Goal: Register for event/course

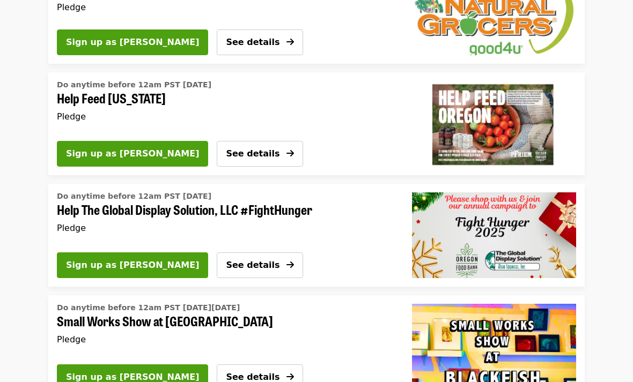
scroll to position [39, 0]
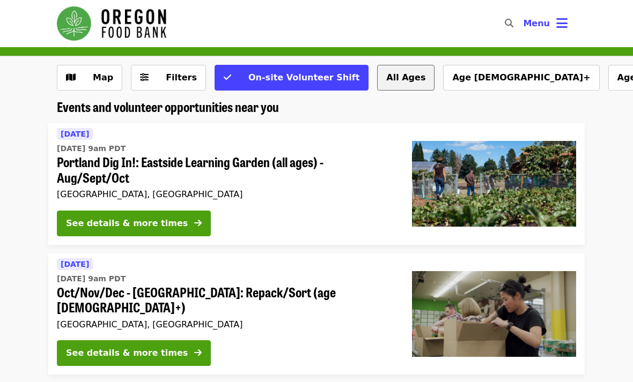
click at [377, 83] on button "All Ages" at bounding box center [405, 78] width 57 height 26
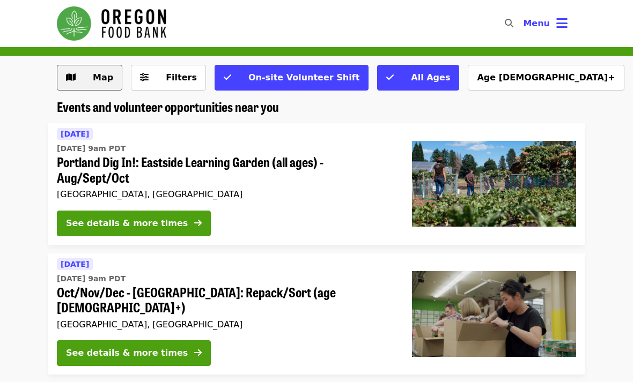
click at [94, 82] on span "Map" at bounding box center [103, 77] width 20 height 10
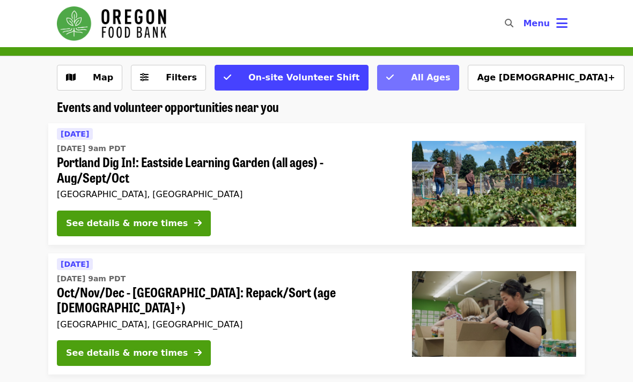
click at [400, 75] on span "All Ages" at bounding box center [425, 77] width 50 height 13
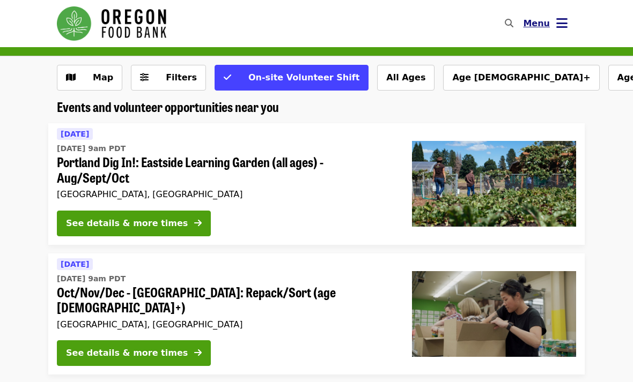
click at [559, 20] on icon "bars icon" at bounding box center [561, 24] width 11 height 16
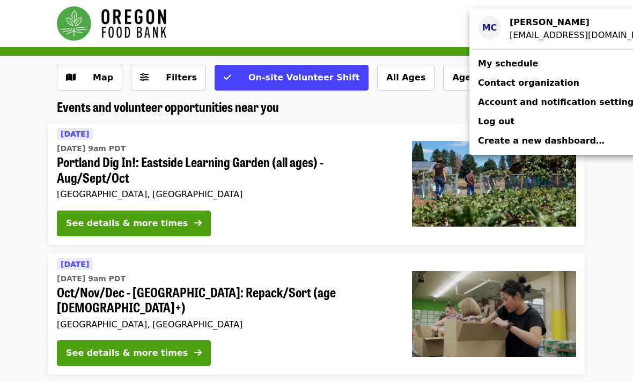
click at [552, 28] on div "Maya Calik" at bounding box center [581, 22] width 142 height 13
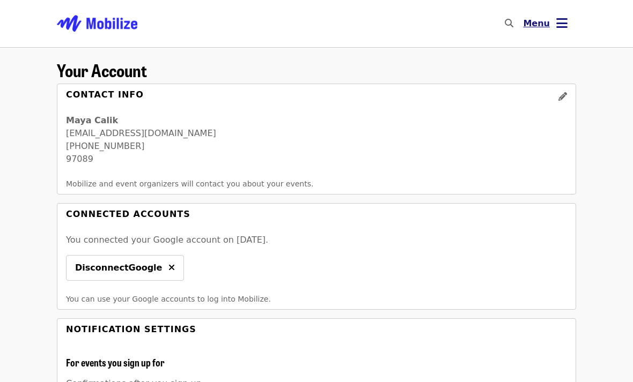
click at [555, 30] on button "Menu" at bounding box center [545, 24] width 62 height 26
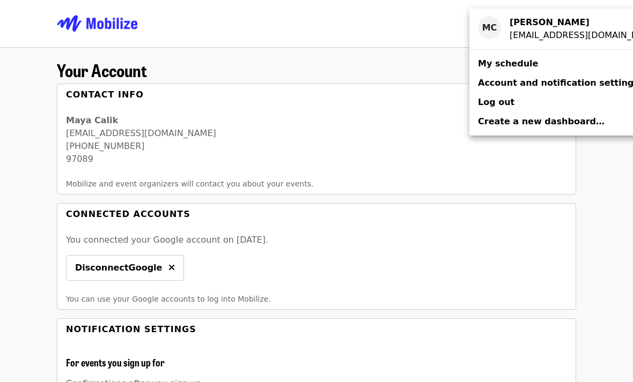
click at [503, 67] on span "My schedule" at bounding box center [508, 63] width 60 height 10
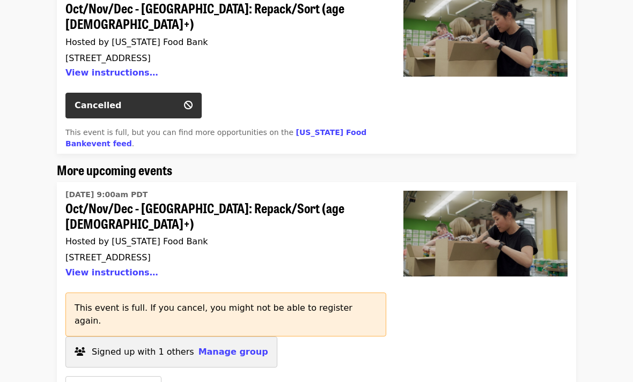
scroll to position [190, 0]
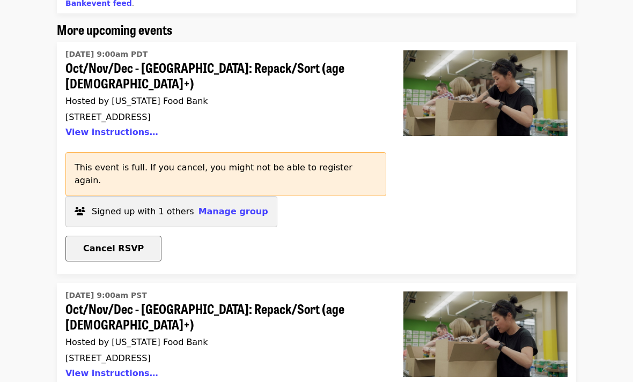
click at [121, 244] on span "Cancel RSVP" at bounding box center [113, 249] width 61 height 10
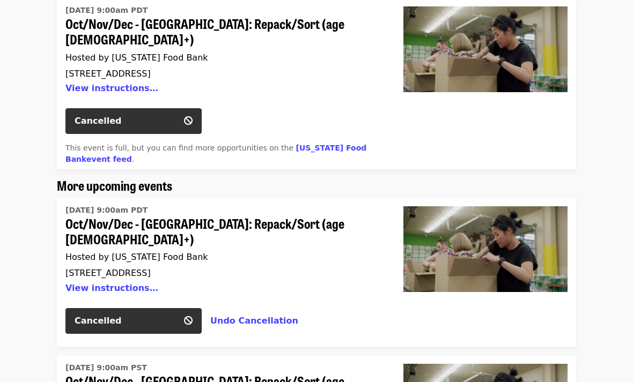
scroll to position [163, 0]
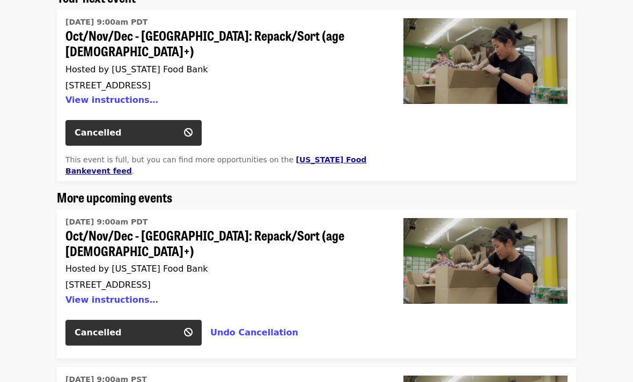
click at [329, 156] on link "Oregon Food Bank event feed" at bounding box center [215, 166] width 301 height 20
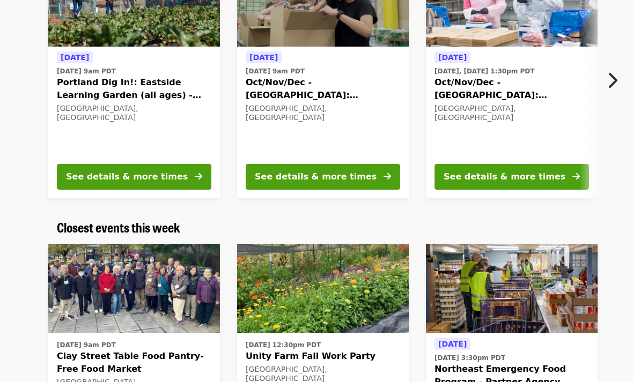
scroll to position [165, 0]
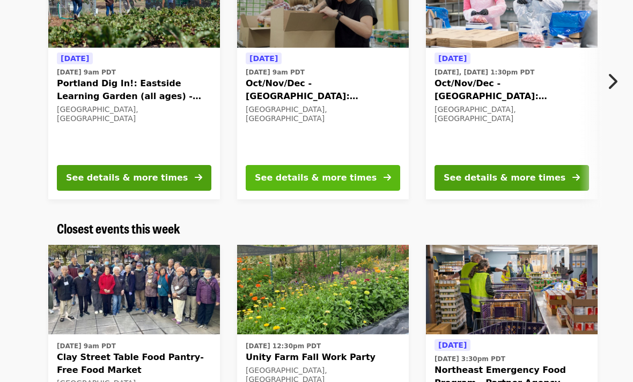
click at [373, 177] on button "See details & more times" at bounding box center [323, 178] width 154 height 26
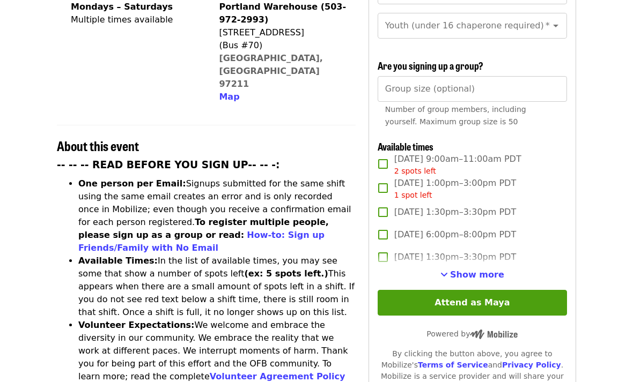
scroll to position [300, 0]
click at [484, 270] on span "Show more" at bounding box center [477, 275] width 54 height 10
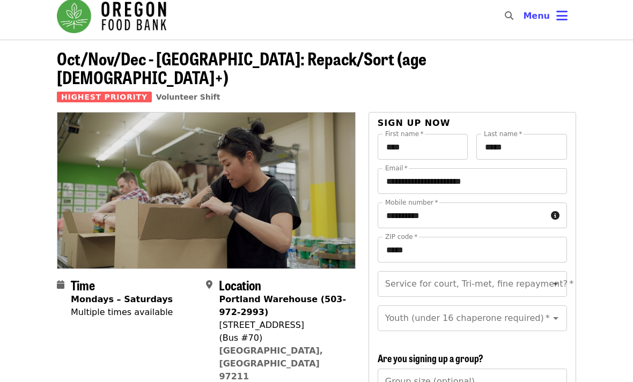
scroll to position [0, 0]
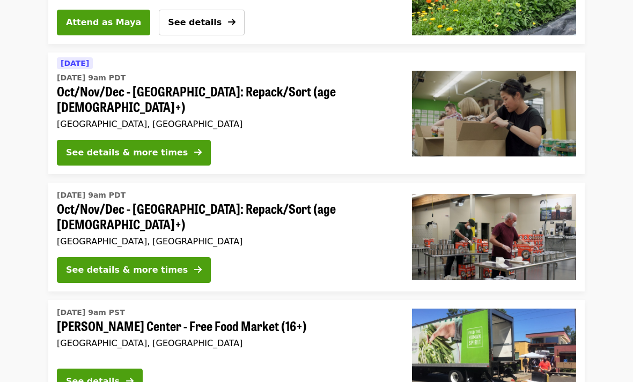
scroll to position [1284, 0]
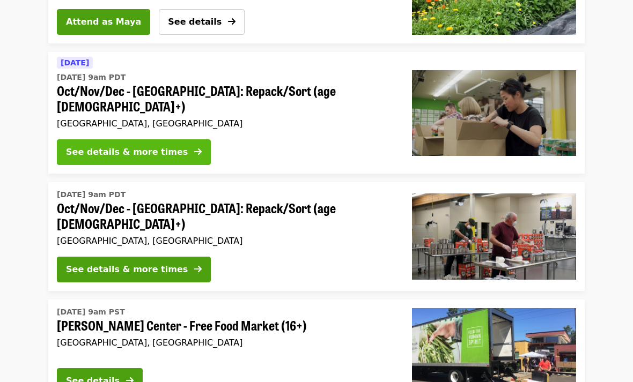
click at [76, 146] on div "See details & more times" at bounding box center [127, 152] width 122 height 13
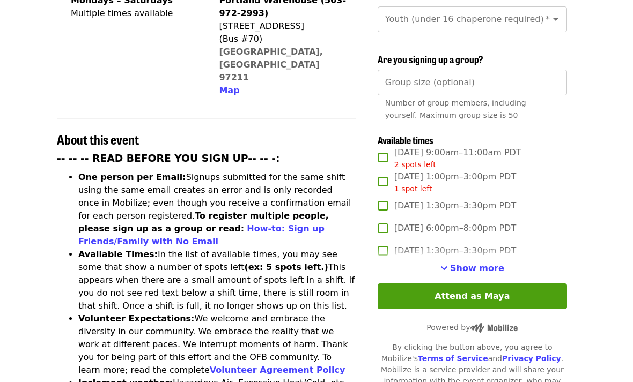
scroll to position [301, 0]
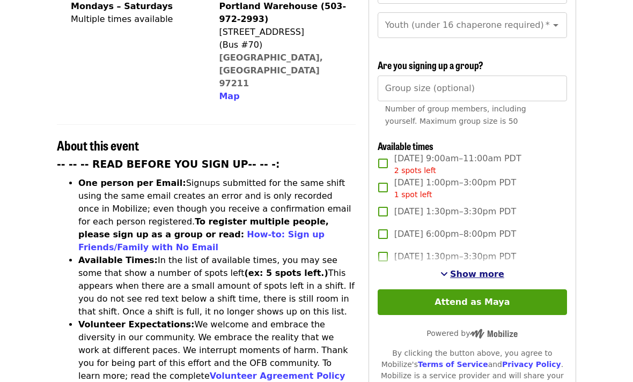
click at [491, 269] on span "Show more" at bounding box center [477, 274] width 54 height 10
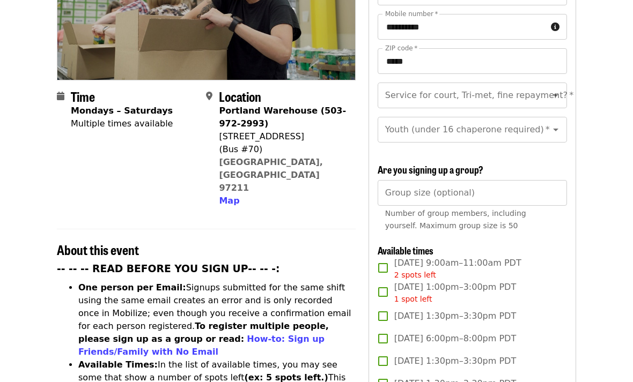
scroll to position [201, 0]
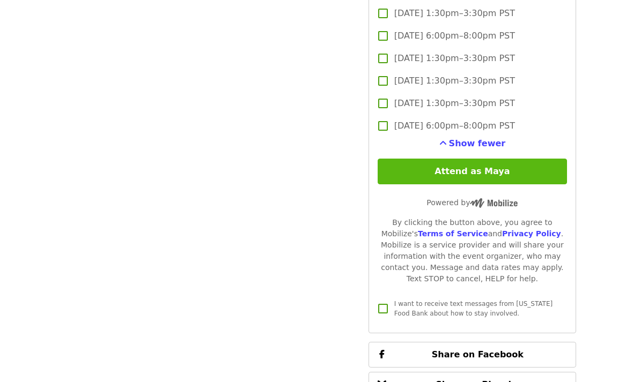
click at [539, 159] on button "Attend as Maya" at bounding box center [472, 172] width 189 height 26
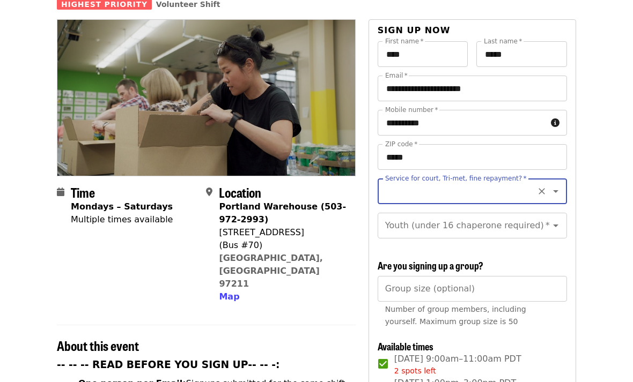
click at [530, 181] on input "Service for court, Tri-met, fine repayment?   *" at bounding box center [459, 191] width 146 height 20
click at [498, 197] on li "No" at bounding box center [471, 201] width 189 height 19
type input "**"
click at [509, 216] on input "Youth (under 16 chaperone required)   *" at bounding box center [459, 226] width 146 height 20
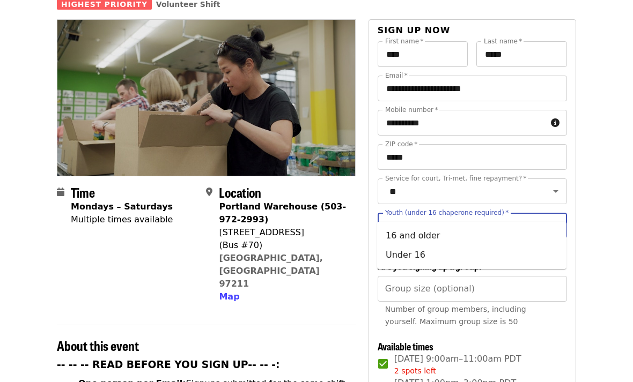
click at [515, 254] on li "Under 16" at bounding box center [471, 255] width 189 height 19
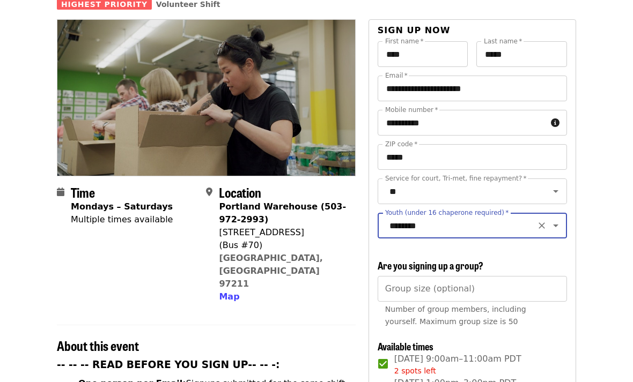
type input "********"
click at [519, 216] on input "********" at bounding box center [459, 226] width 146 height 20
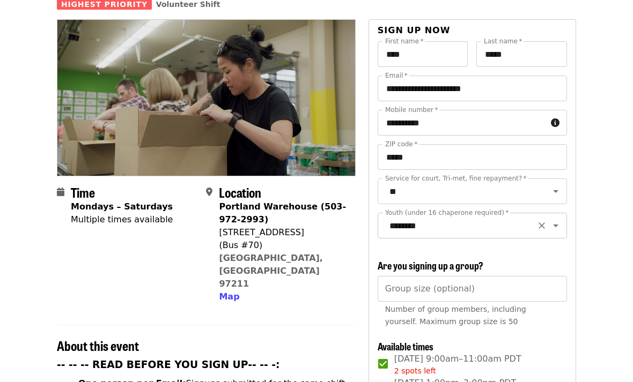
click at [536, 218] on button "Clear" at bounding box center [541, 225] width 15 height 15
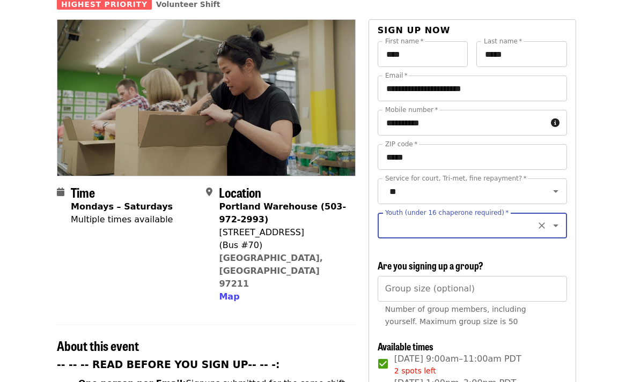
click at [546, 220] on icon "Clear" at bounding box center [541, 225] width 11 height 11
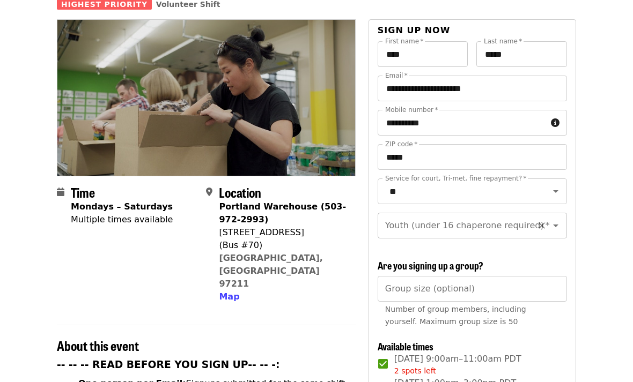
click at [560, 219] on icon "Open" at bounding box center [555, 225] width 13 height 13
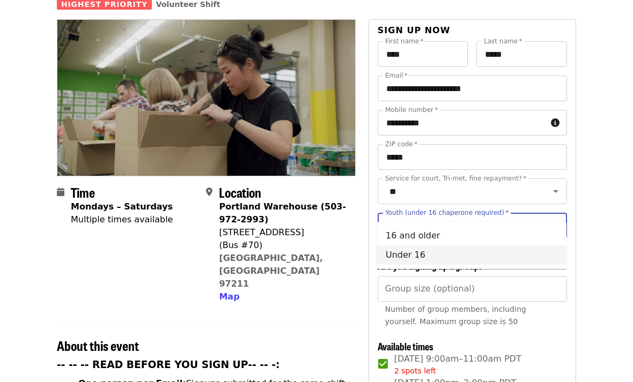
click at [522, 256] on li "Under 16" at bounding box center [471, 255] width 189 height 19
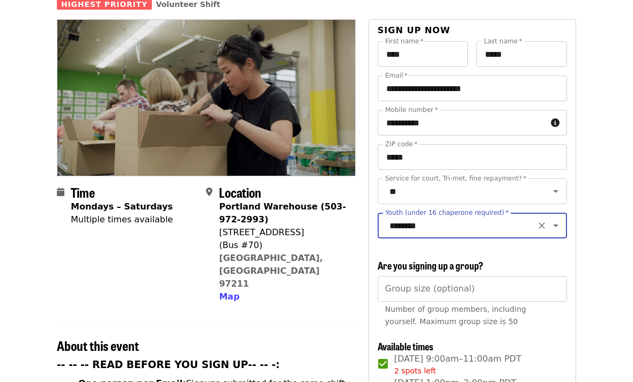
click at [560, 219] on icon "Open" at bounding box center [555, 225] width 13 height 13
click at [542, 232] on li "16 and older" at bounding box center [471, 235] width 189 height 19
type input "**********"
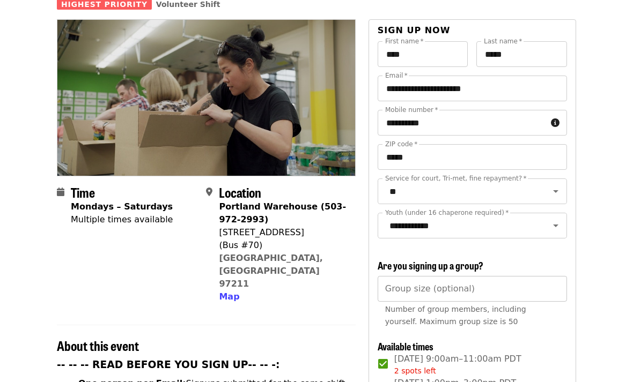
click at [496, 276] on input "Group size (optional)" at bounding box center [472, 289] width 189 height 26
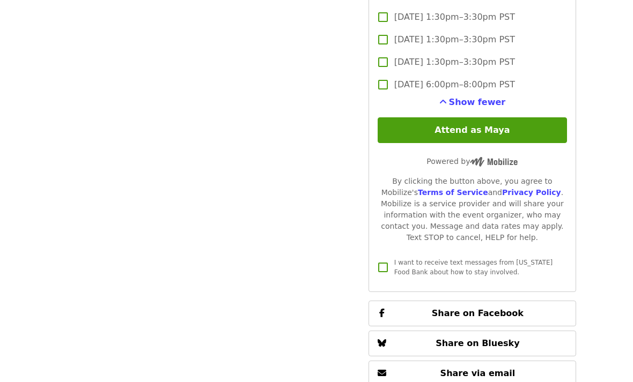
scroll to position [1984, 0]
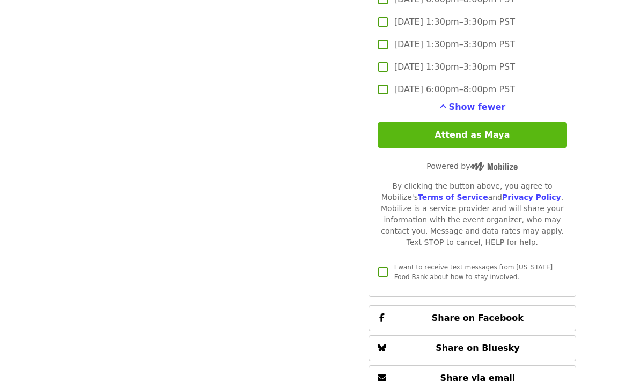
type input "*"
click at [555, 122] on button "Attend as Maya" at bounding box center [472, 135] width 189 height 26
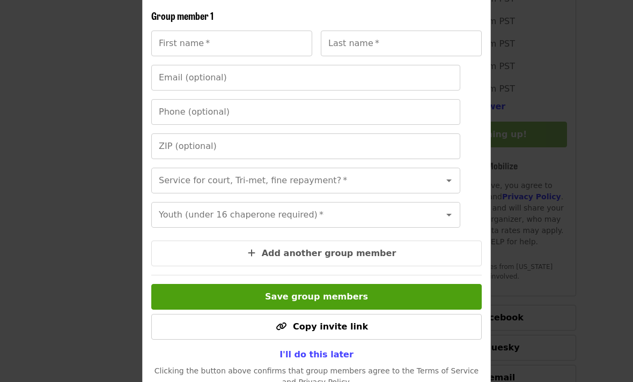
scroll to position [203, 0]
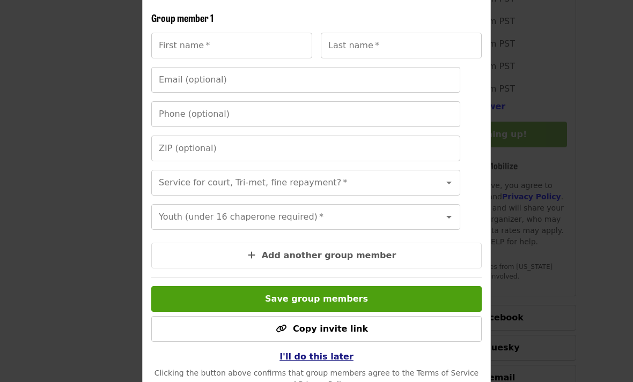
click at [335, 359] on span "I'll do this later" at bounding box center [316, 357] width 74 height 10
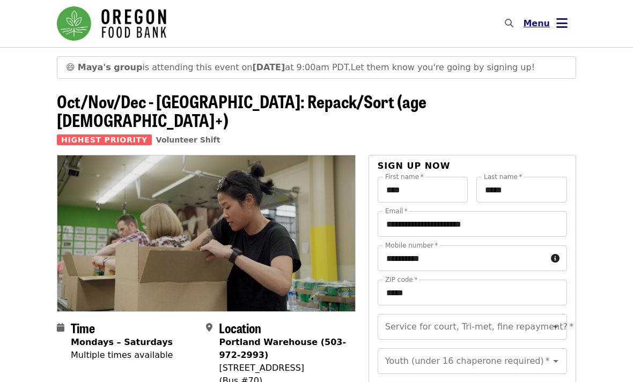
click at [558, 29] on icon "bars icon" at bounding box center [561, 24] width 11 height 16
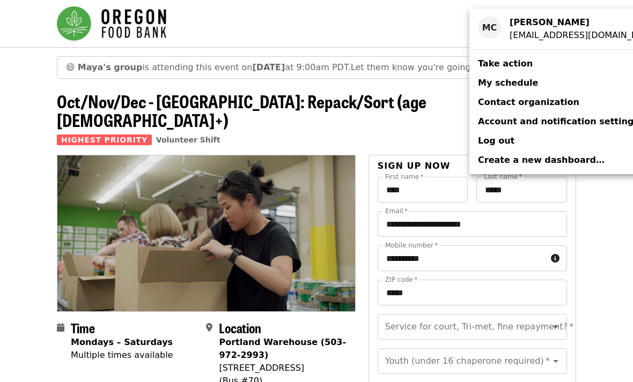
click at [519, 82] on span "My schedule" at bounding box center [508, 83] width 60 height 10
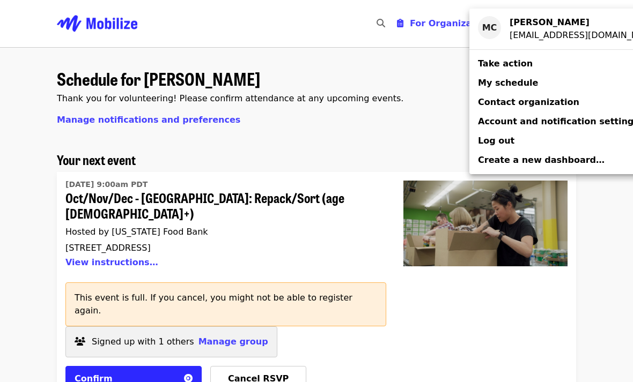
click at [256, 357] on div "Account menu" at bounding box center [316, 191] width 633 height 382
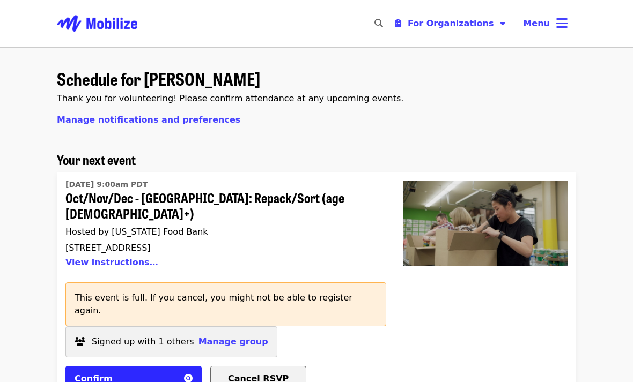
click at [260, 374] on span "Cancel RSVP" at bounding box center [258, 379] width 61 height 10
